Goal: Navigation & Orientation: Go to known website

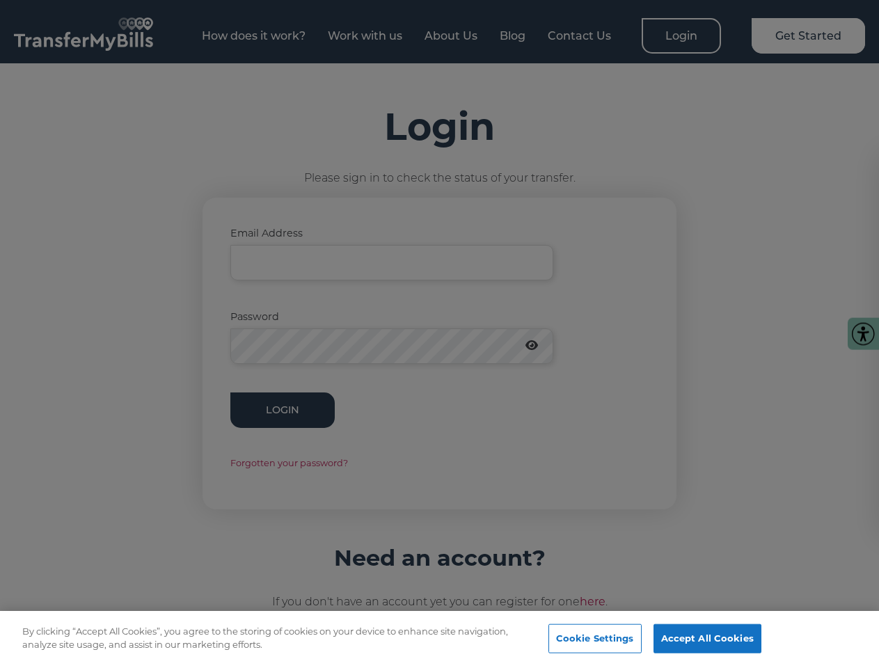
click at [439, 334] on div at bounding box center [439, 334] width 879 height 668
click at [613, 639] on button "Cookie Settings" at bounding box center [595, 639] width 93 height 29
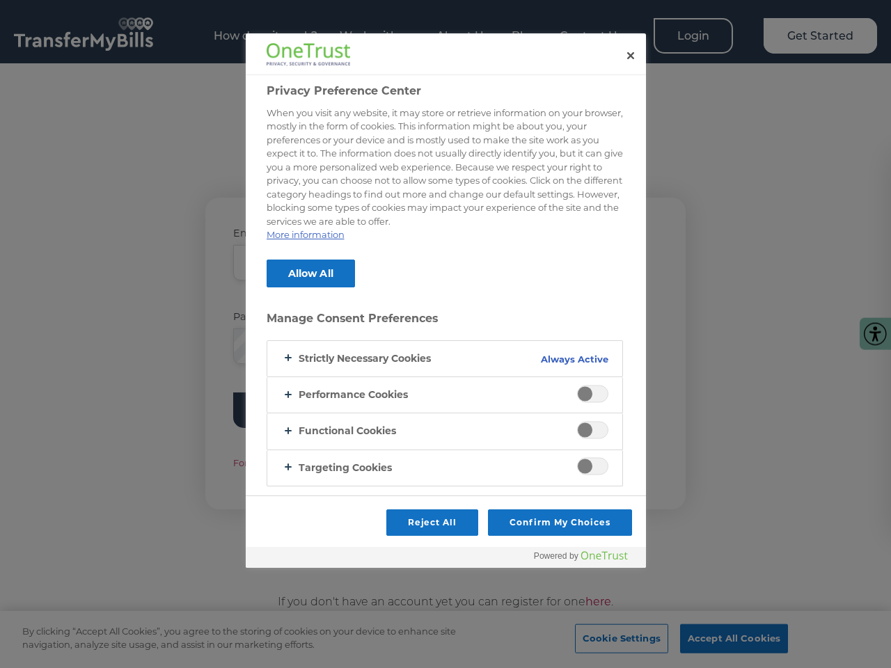
click at [724, 639] on div at bounding box center [445, 334] width 891 height 668
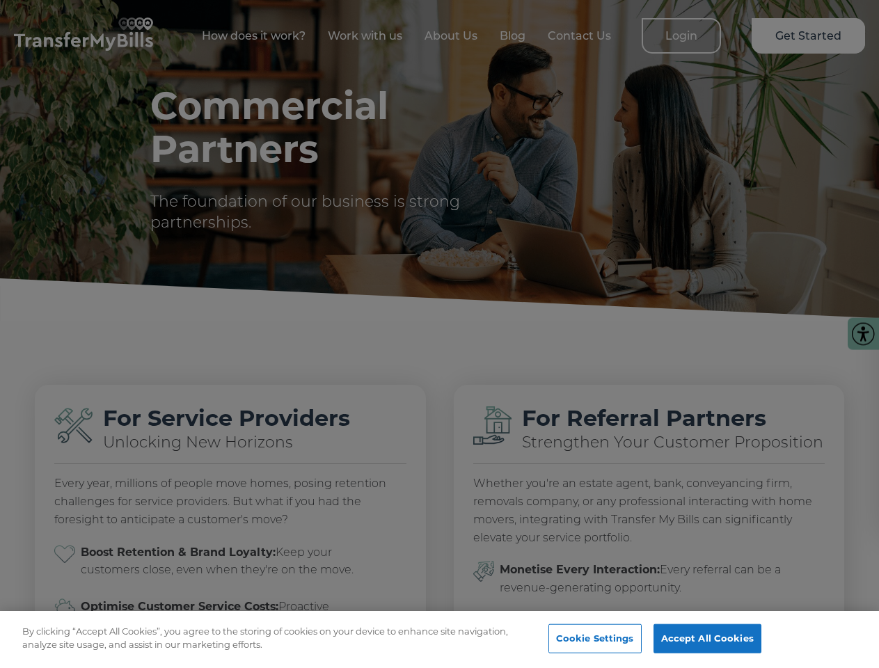
click at [439, 334] on div at bounding box center [439, 334] width 879 height 668
click at [613, 639] on button "Cookie Settings" at bounding box center [595, 639] width 93 height 29
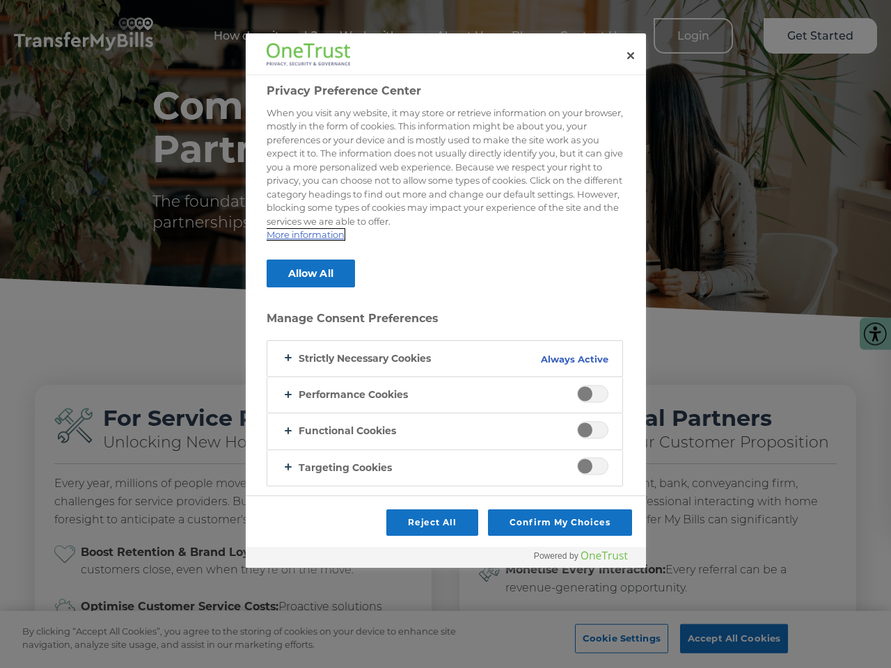
click at [724, 639] on div at bounding box center [445, 334] width 891 height 668
